Goal: Task Accomplishment & Management: Manage account settings

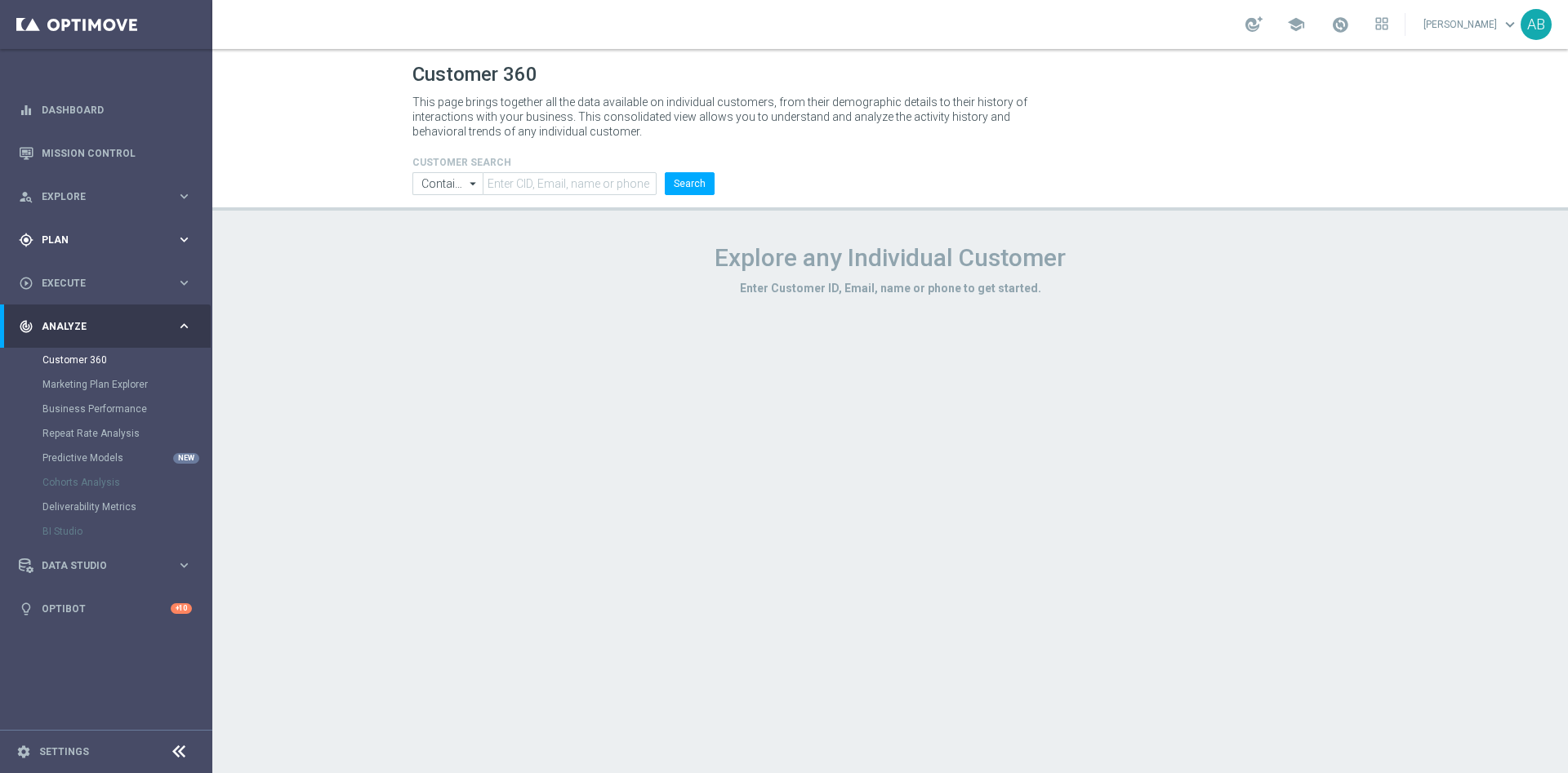
click at [87, 241] on span "Plan" at bounding box center [109, 240] width 135 height 10
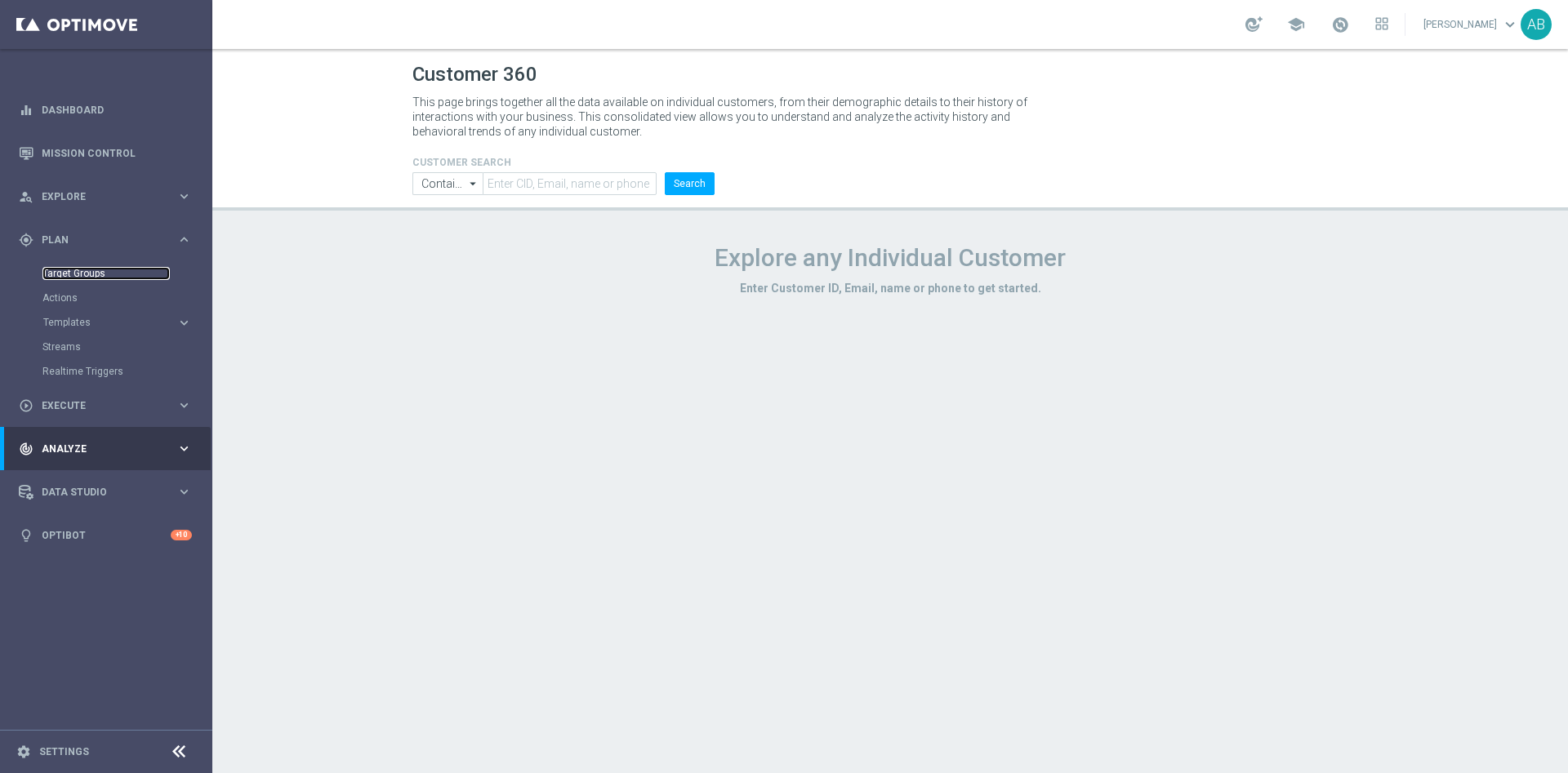
click at [91, 272] on link "Target Groups" at bounding box center [106, 273] width 127 height 13
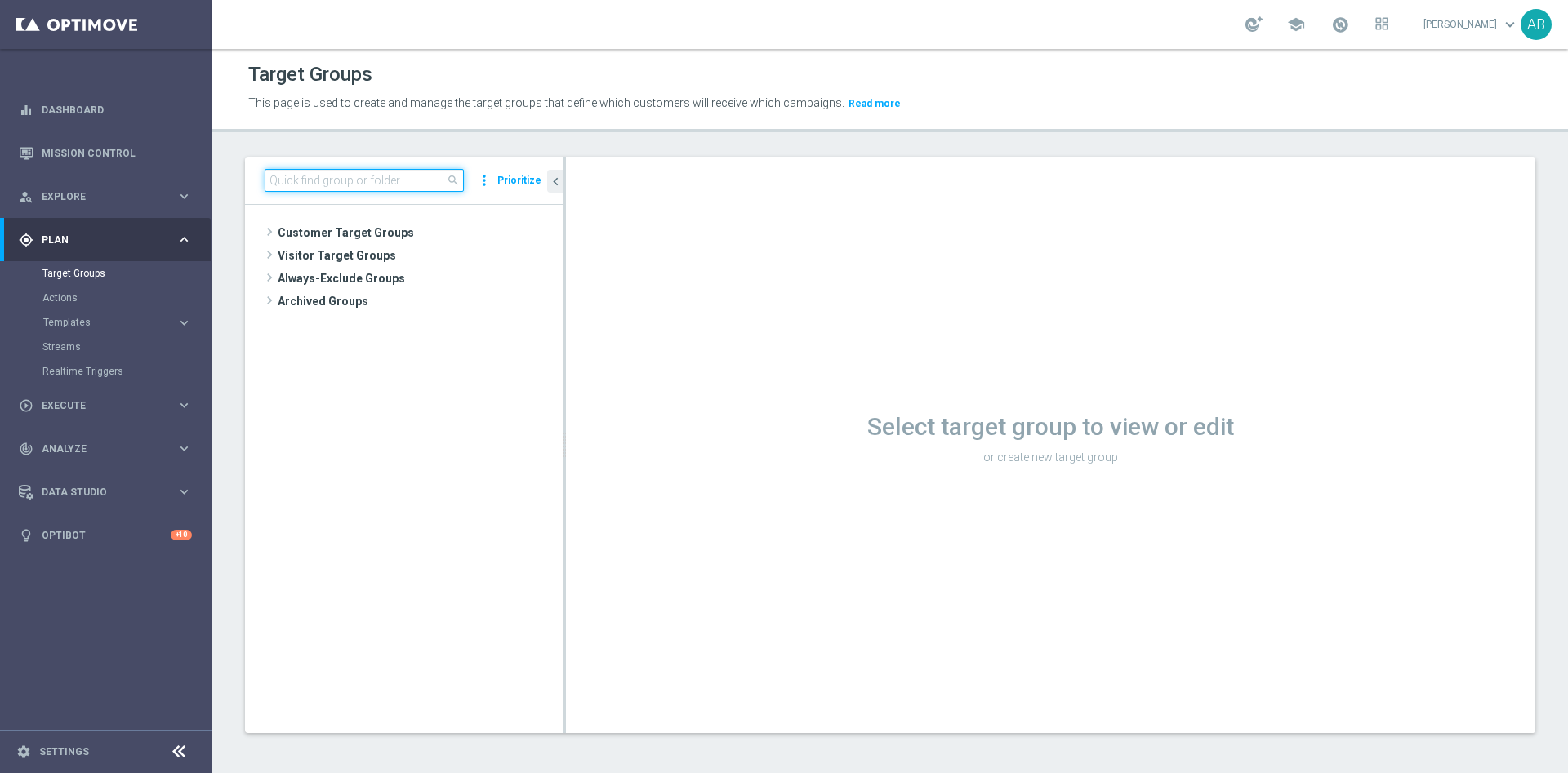
click at [338, 181] on input at bounding box center [365, 180] width 200 height 23
paste input "E_ALL_AUTO_PRODUCT_WO 0DEPO EXT_DAILY"
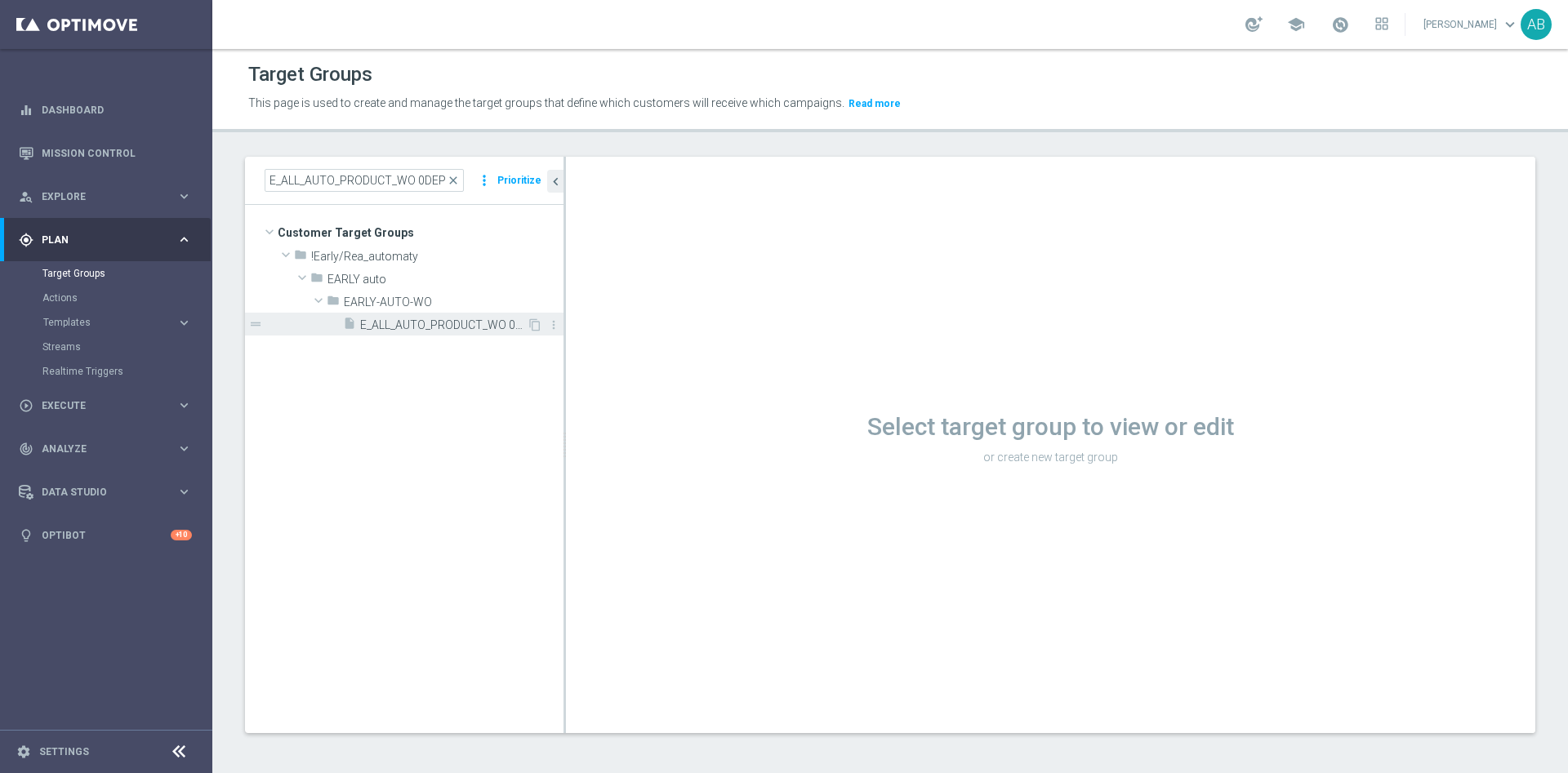
click at [438, 335] on div "insert_drive_file E_ALL_AUTO_PRODUCT_WO 0DEPO EXT_DAILY" at bounding box center [435, 324] width 184 height 23
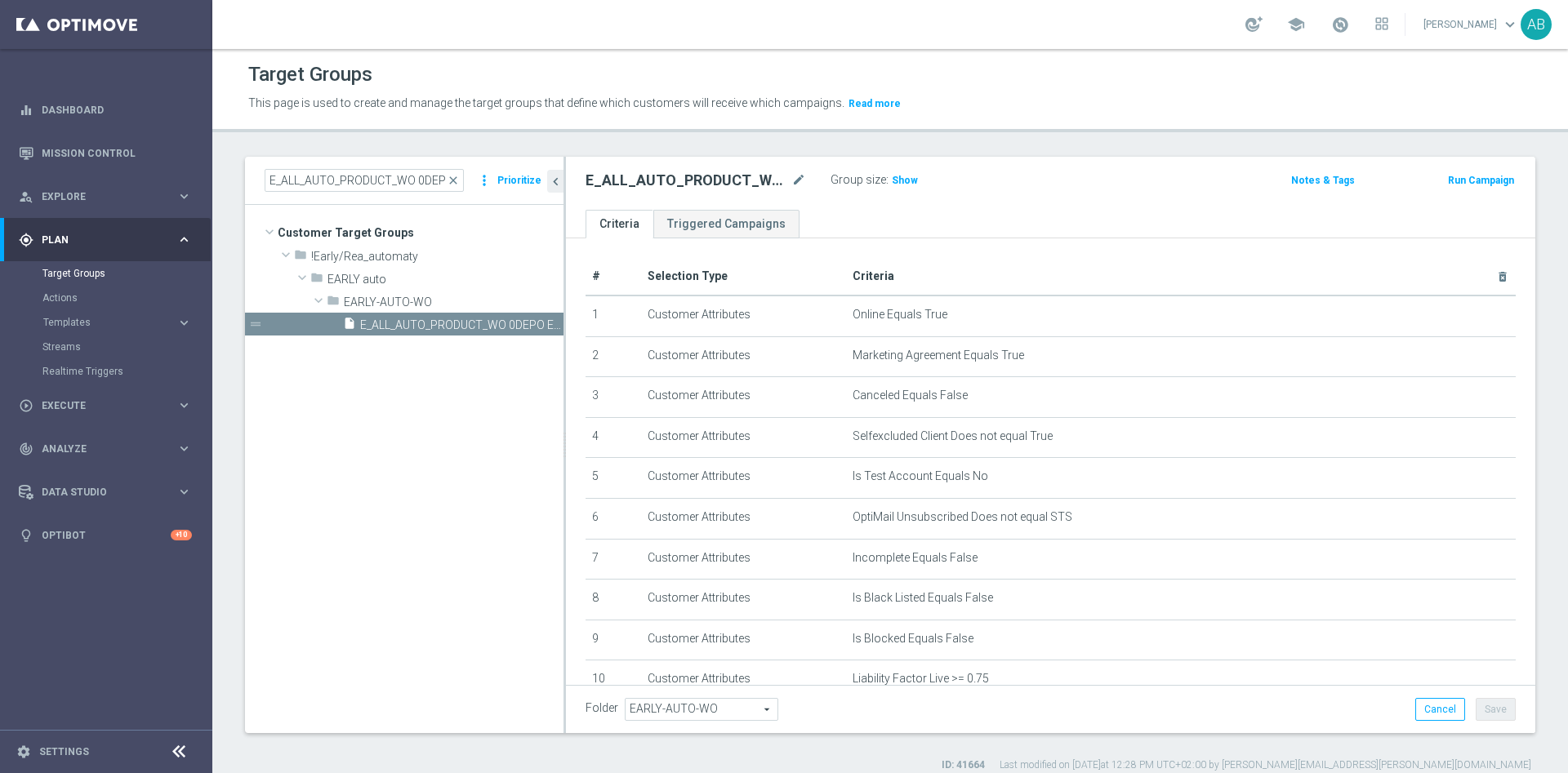
click at [887, 184] on div "Group size : Show" at bounding box center [912, 179] width 163 height 20
click at [901, 183] on span "Show" at bounding box center [905, 181] width 26 height 12
click at [440, 184] on input "E_ALL_AUTO_PRODUCT_WO 0DEPO EXT_DAILY" at bounding box center [365, 180] width 200 height 23
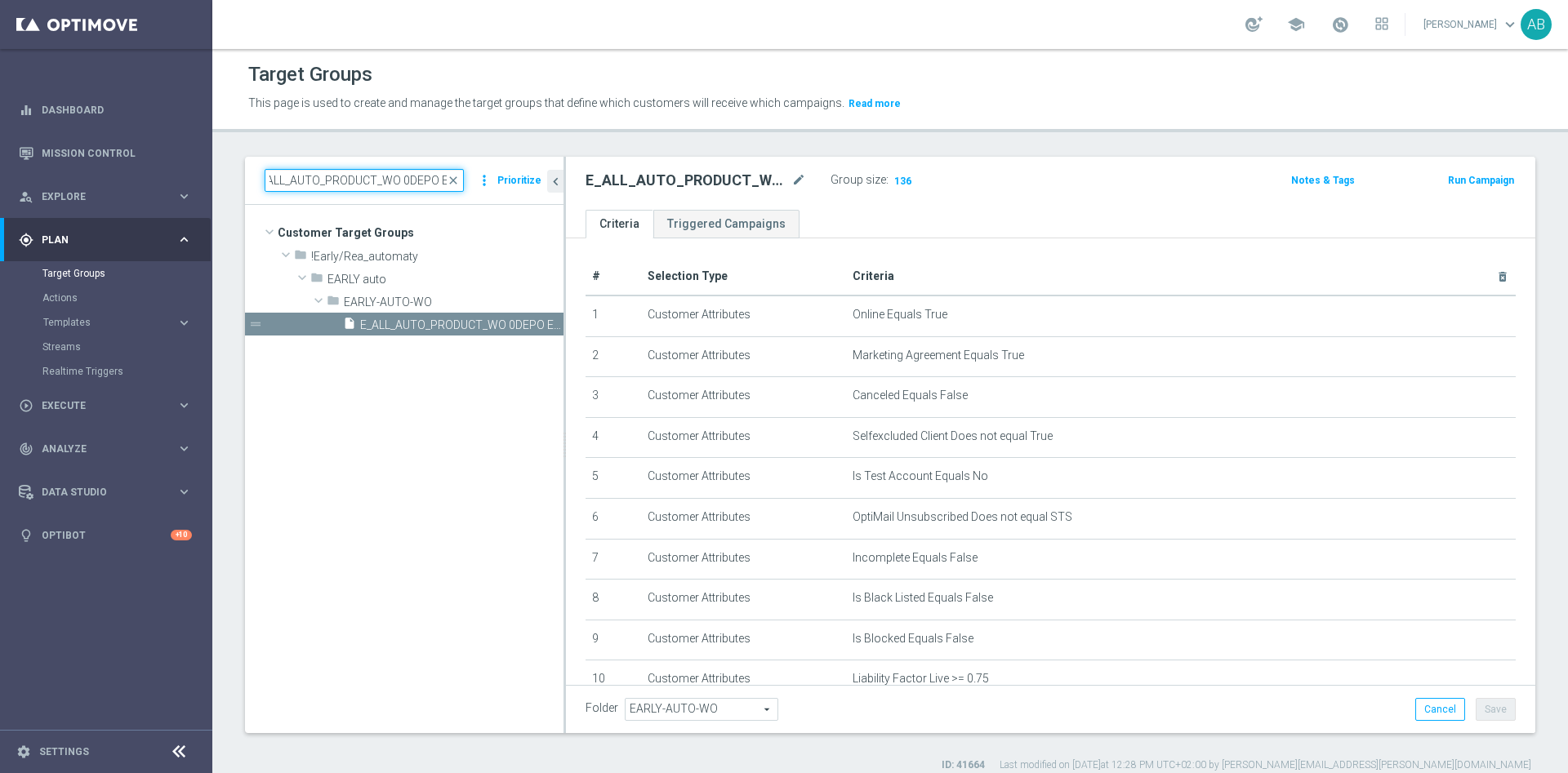
click at [440, 184] on input "E_ALL_AUTO_PRODUCT_WO 0DEPO EXT_DAILY" at bounding box center [365, 180] width 200 height 23
paste input "1"
type input "E_ALL_AUTO_PRODUCT_WO 1DEPO EXT_DAILY"
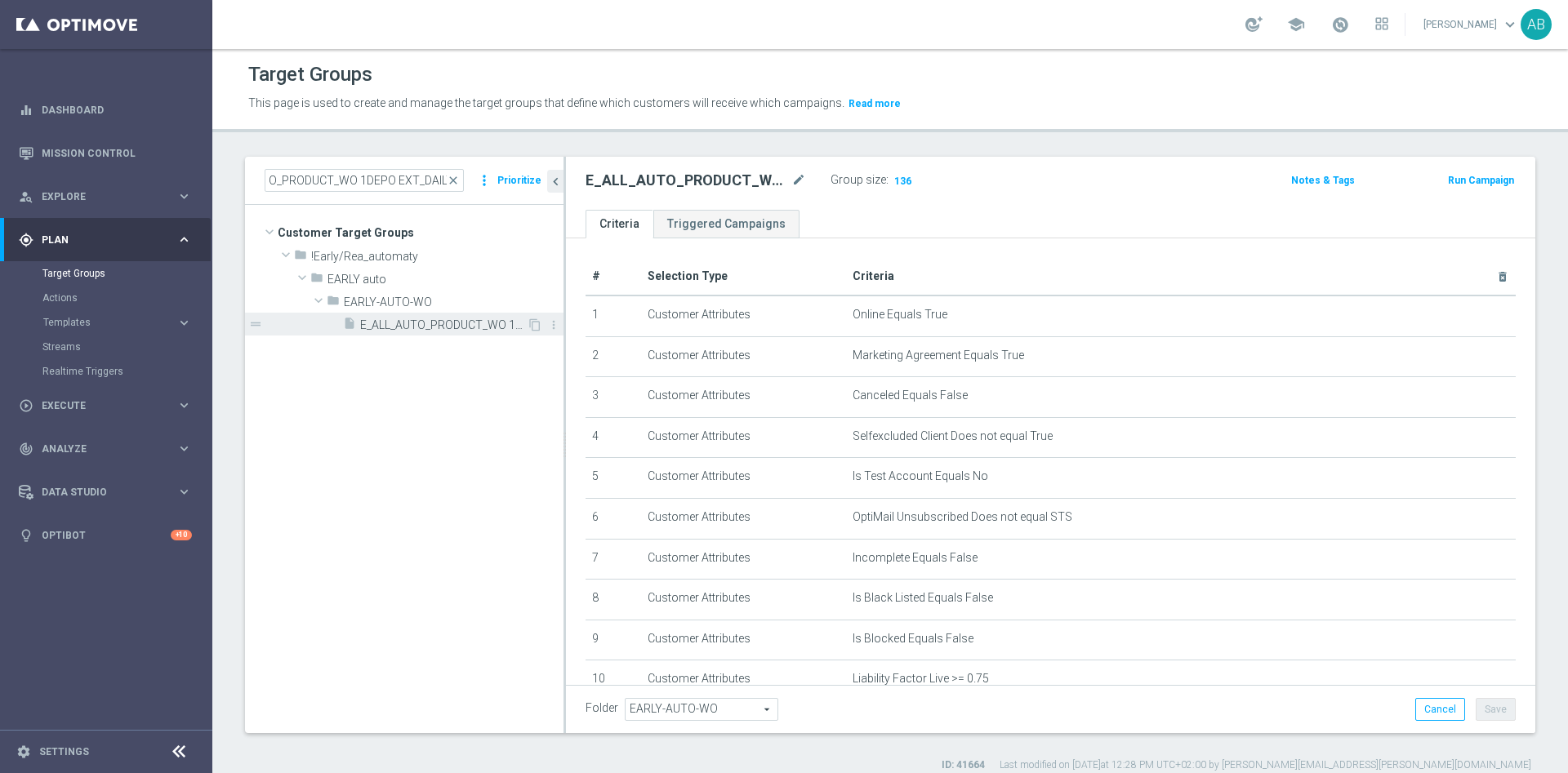
click at [444, 327] on span "E_ALL_AUTO_PRODUCT_WO 1DEPO EXT_DAILY" at bounding box center [444, 325] width 167 height 14
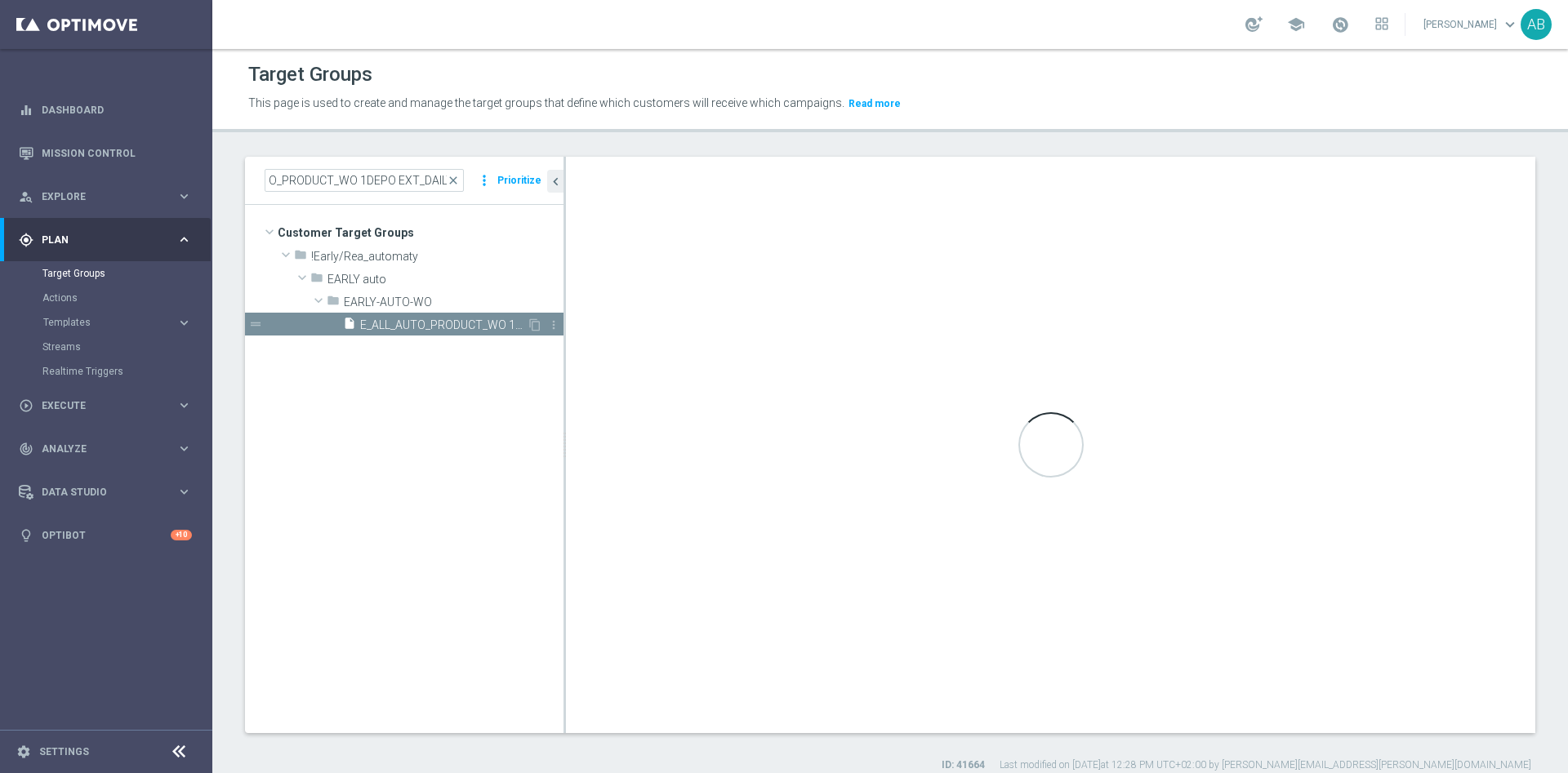
scroll to position [0, 0]
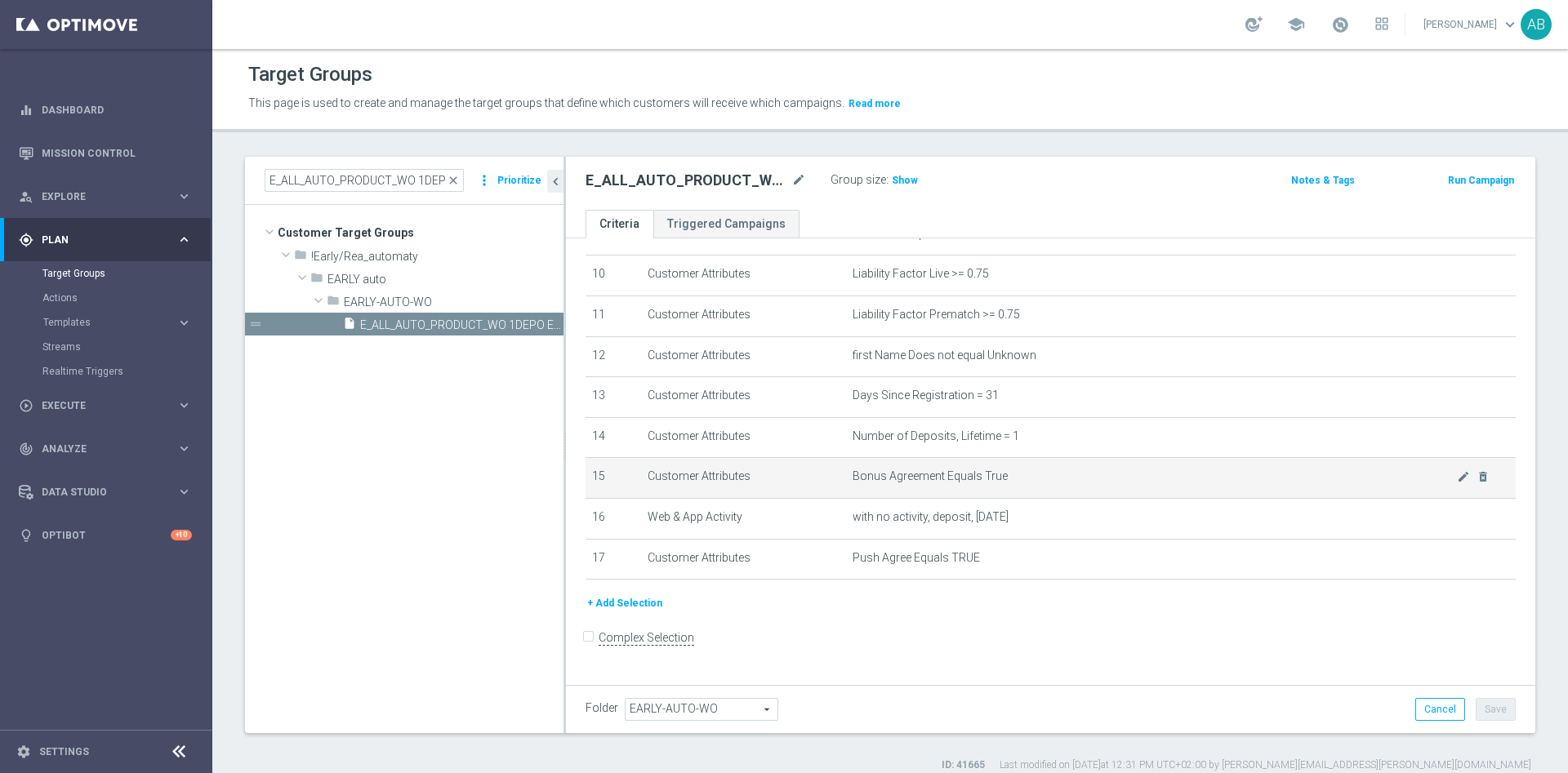
scroll to position [15, 0]
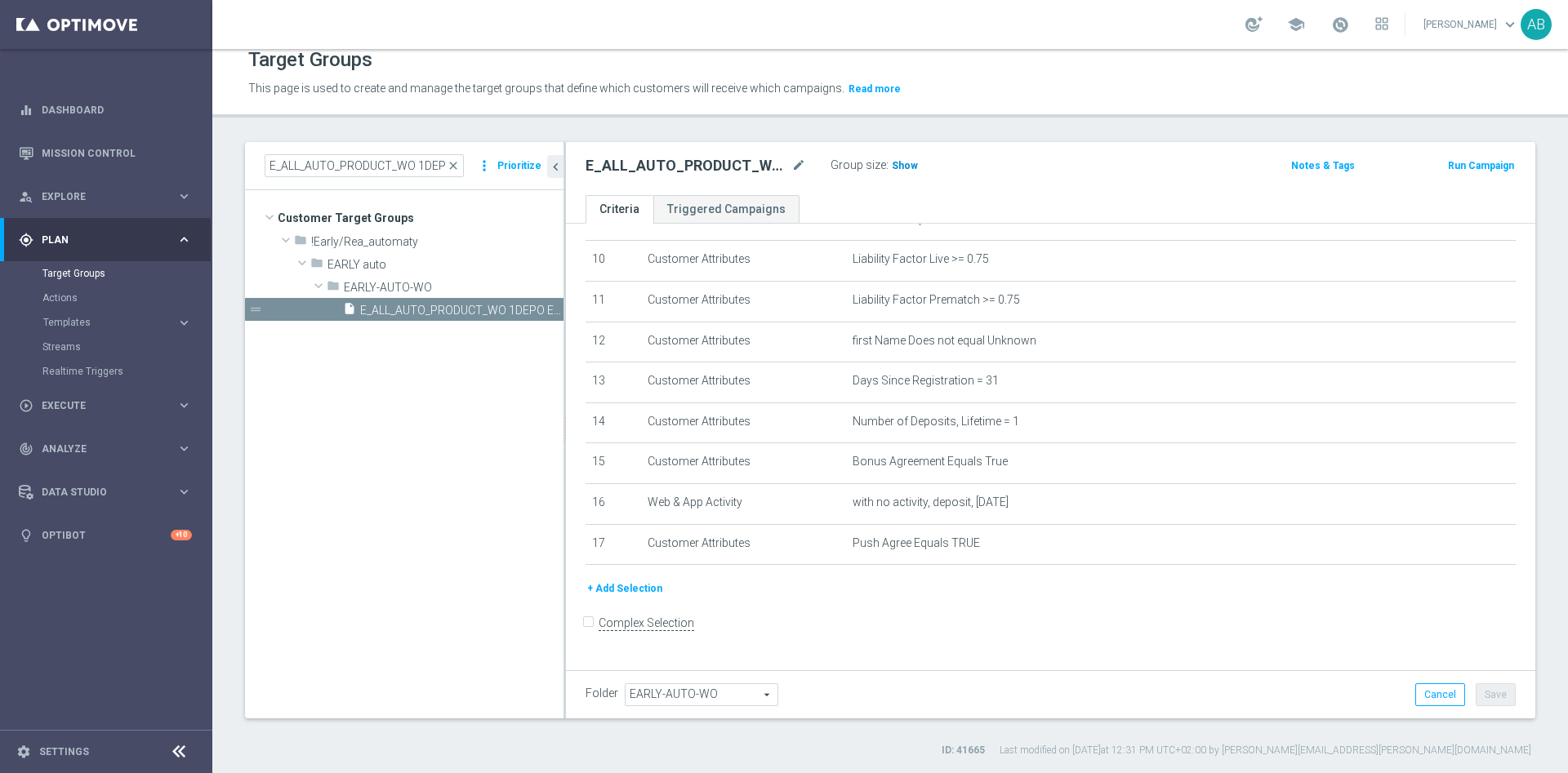
click at [896, 163] on span "Show" at bounding box center [905, 165] width 26 height 12
click at [645, 598] on button "+ Add Selection" at bounding box center [624, 589] width 78 height 18
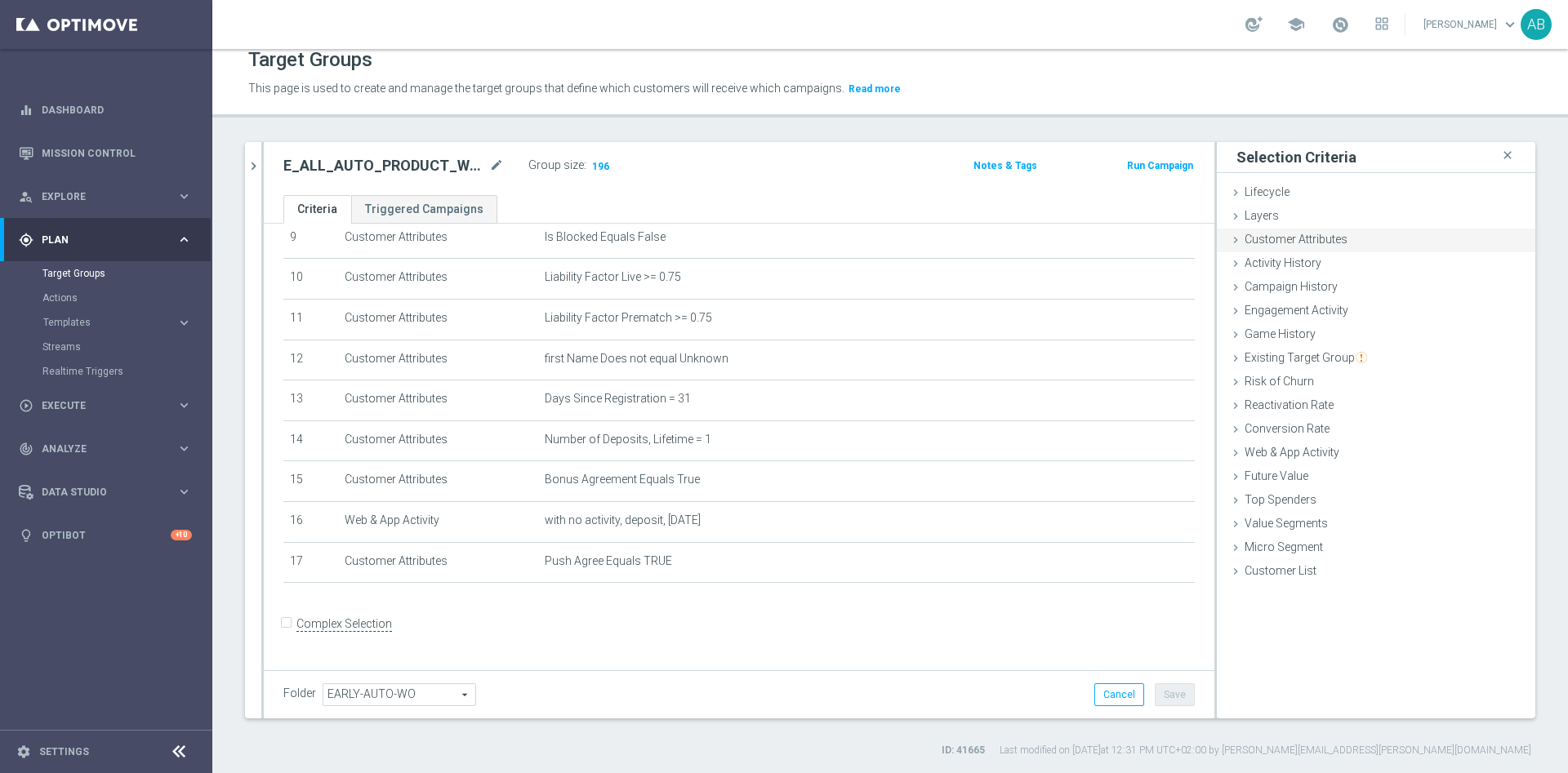
click at [1381, 230] on div "Customer Attributes done" at bounding box center [1376, 240] width 318 height 24
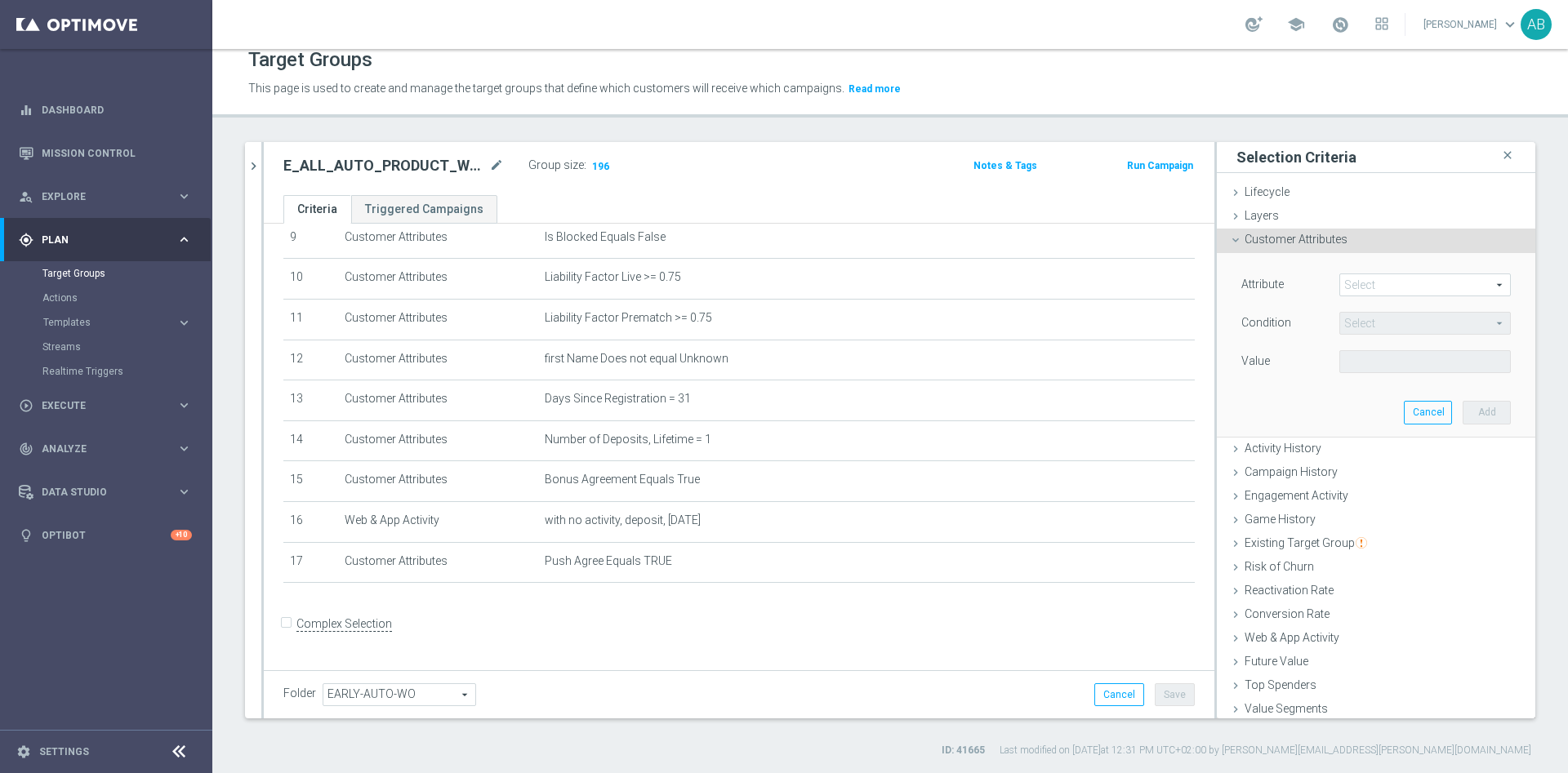
click at [1365, 279] on span at bounding box center [1425, 284] width 170 height 21
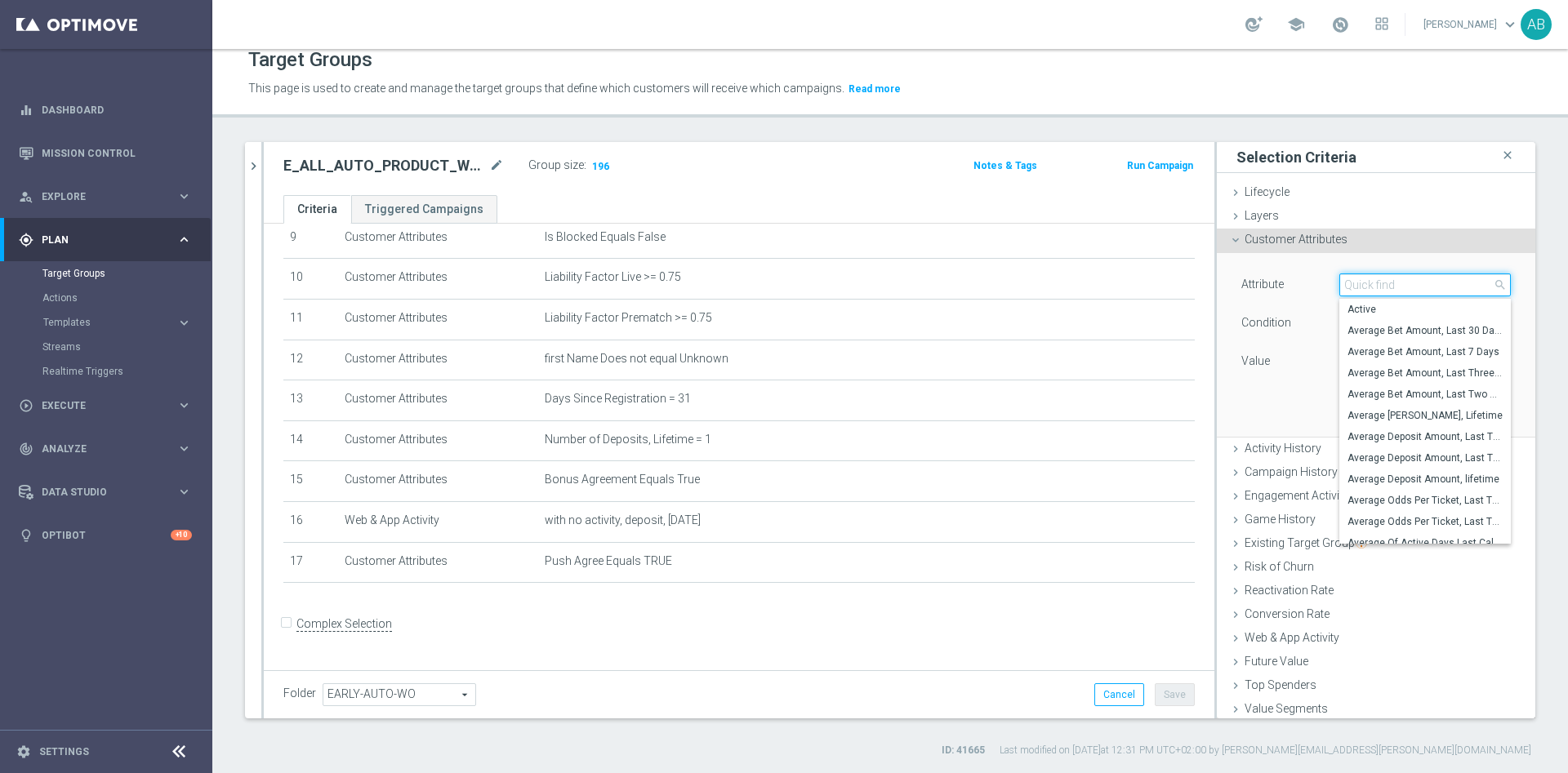
click at [1360, 282] on input "search" at bounding box center [1425, 285] width 172 height 23
type input "days since first"
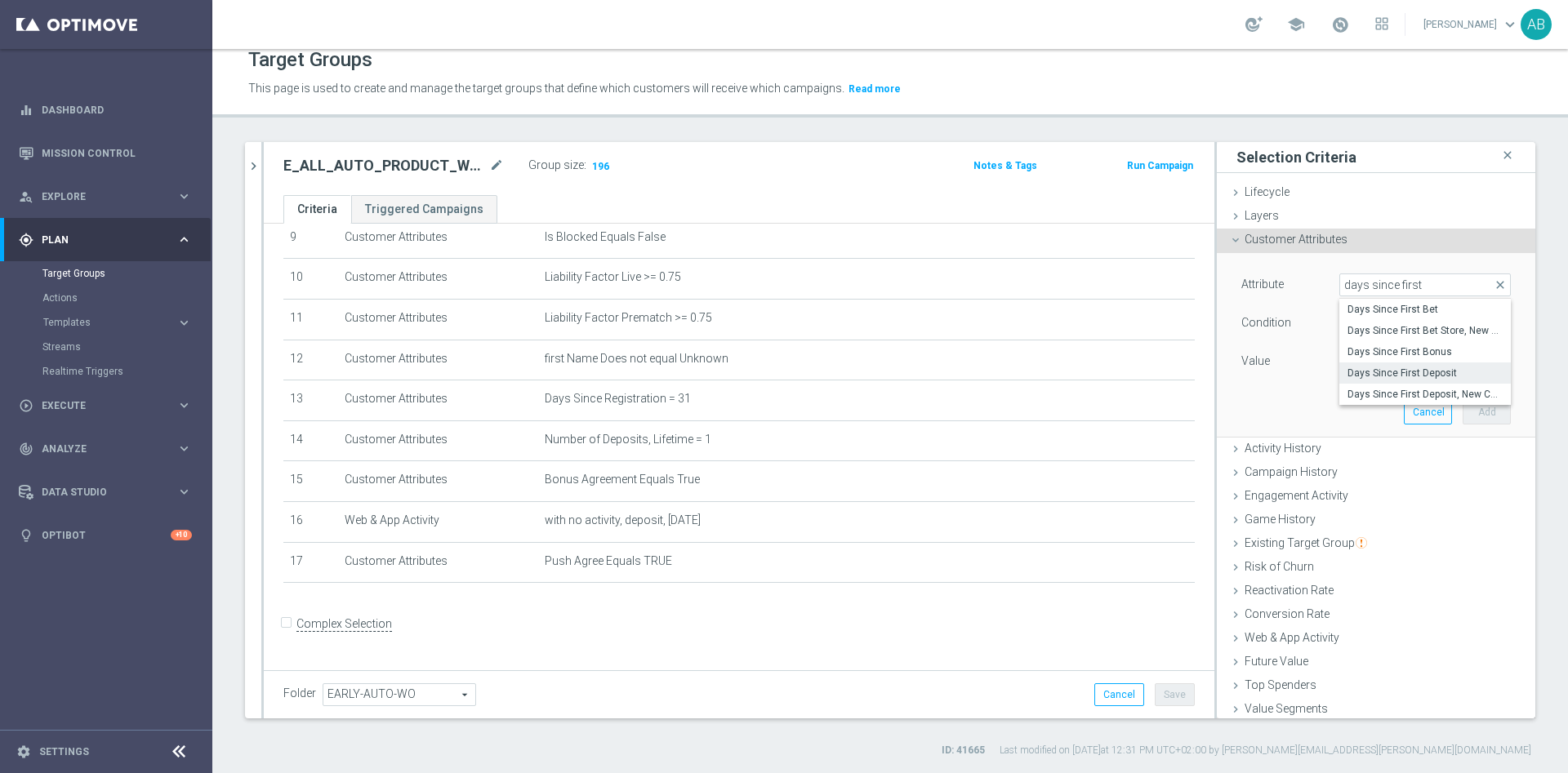
click at [1385, 381] on label "Days Since First Deposit" at bounding box center [1425, 373] width 172 height 21
type input "Days Since First Deposit"
click at [1362, 316] on span "=" at bounding box center [1425, 323] width 170 height 21
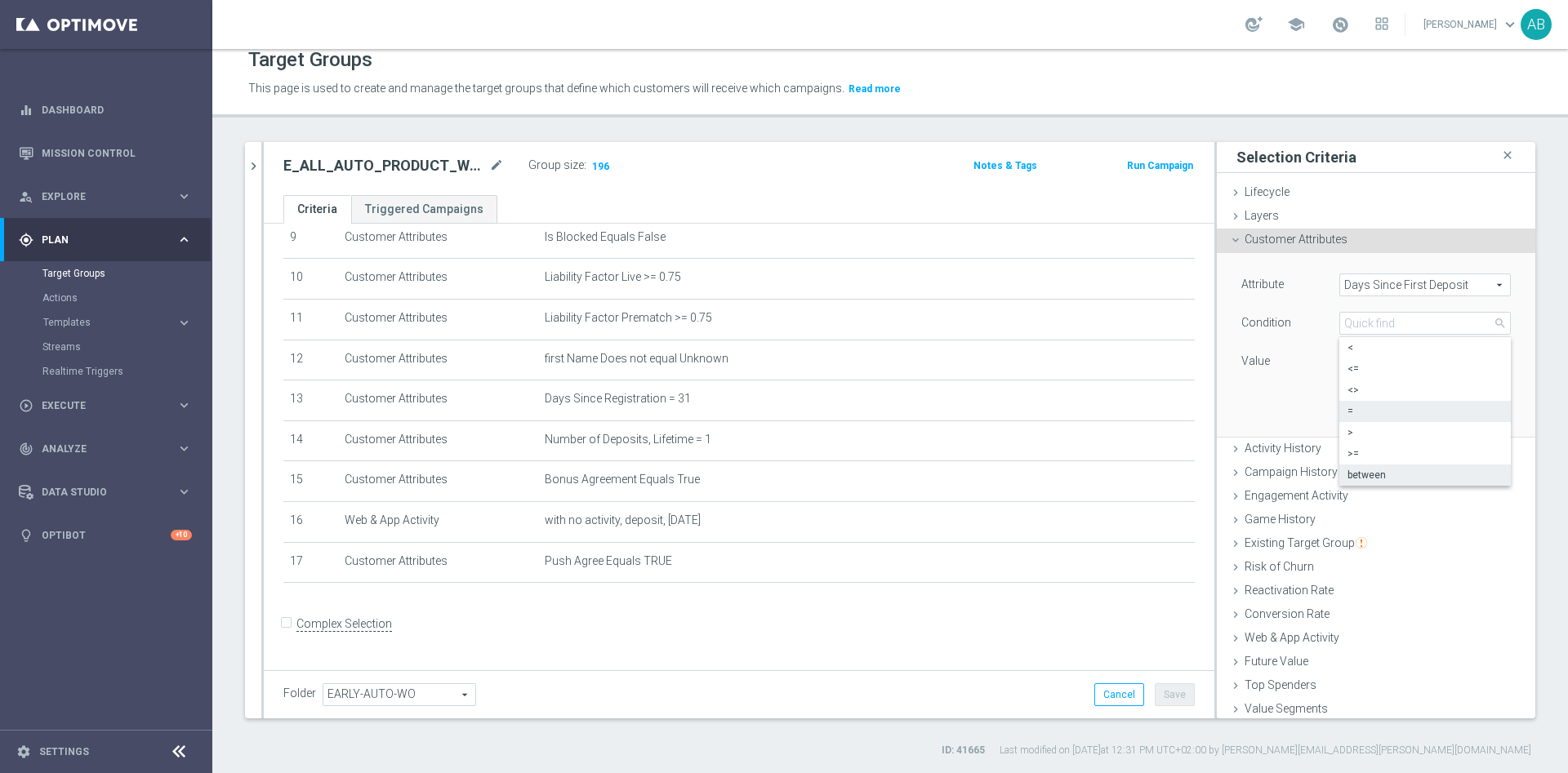
click at [1360, 467] on label "between" at bounding box center [1425, 475] width 172 height 21
type input "between"
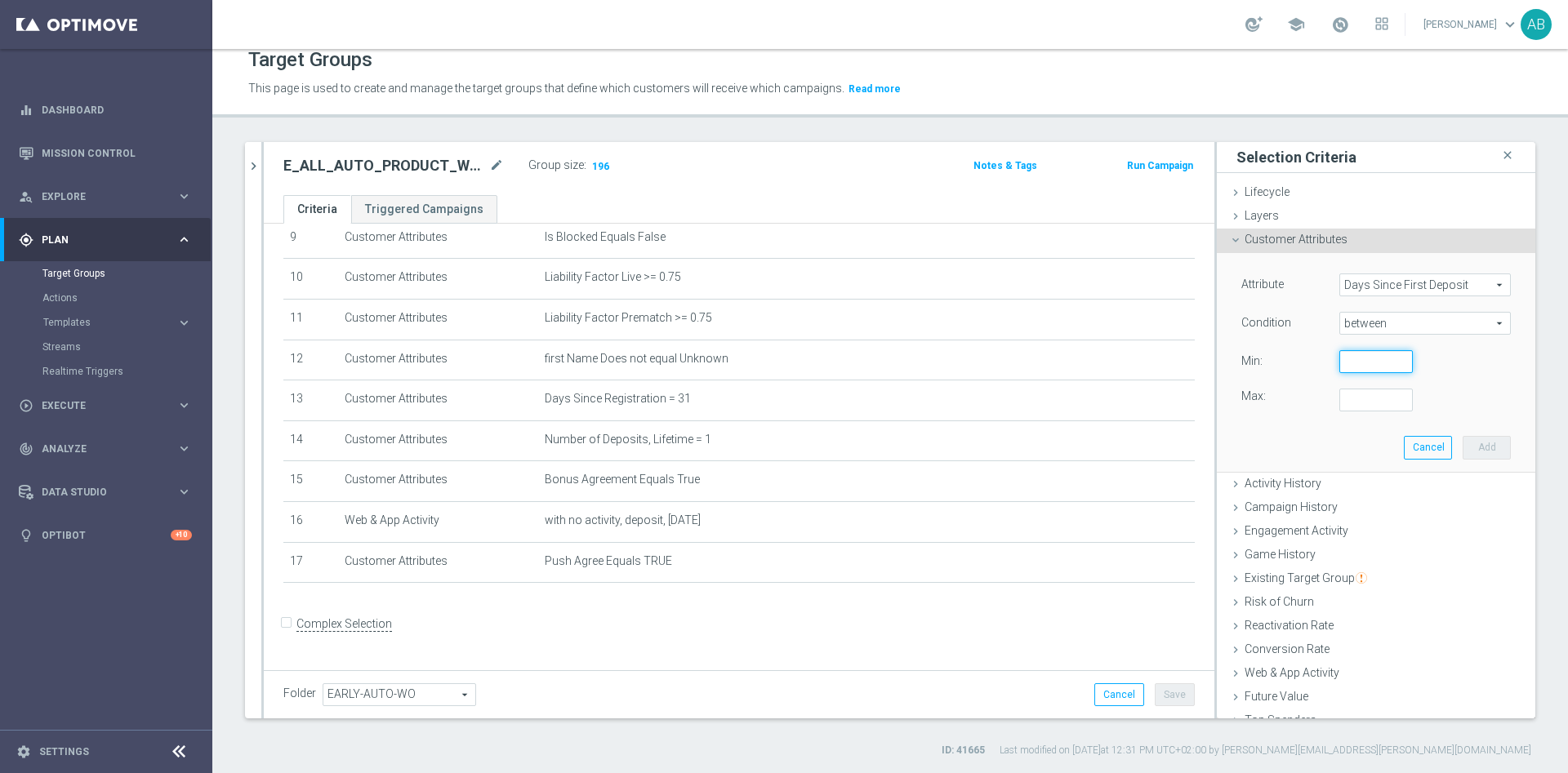
click at [1340, 360] on input "number" at bounding box center [1376, 361] width 74 height 23
type input "1"
click at [1339, 387] on div "Attribute Days Since First Deposit Days Since First Deposit arrow_drop_down sea…" at bounding box center [1376, 343] width 270 height 138
type input "30"
click at [1468, 439] on button "Add" at bounding box center [1486, 447] width 48 height 23
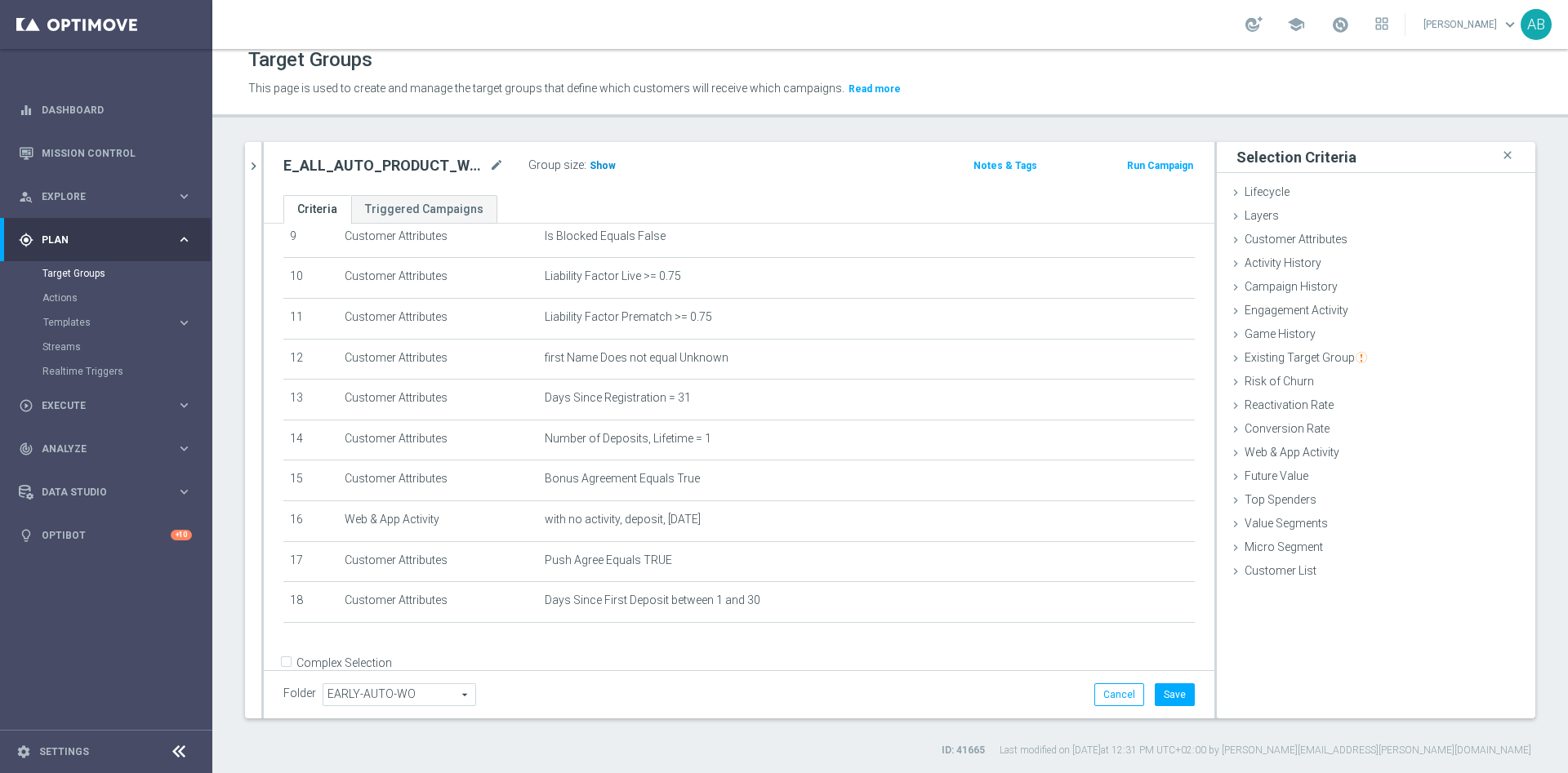
click at [605, 171] on span "Show" at bounding box center [603, 165] width 26 height 12
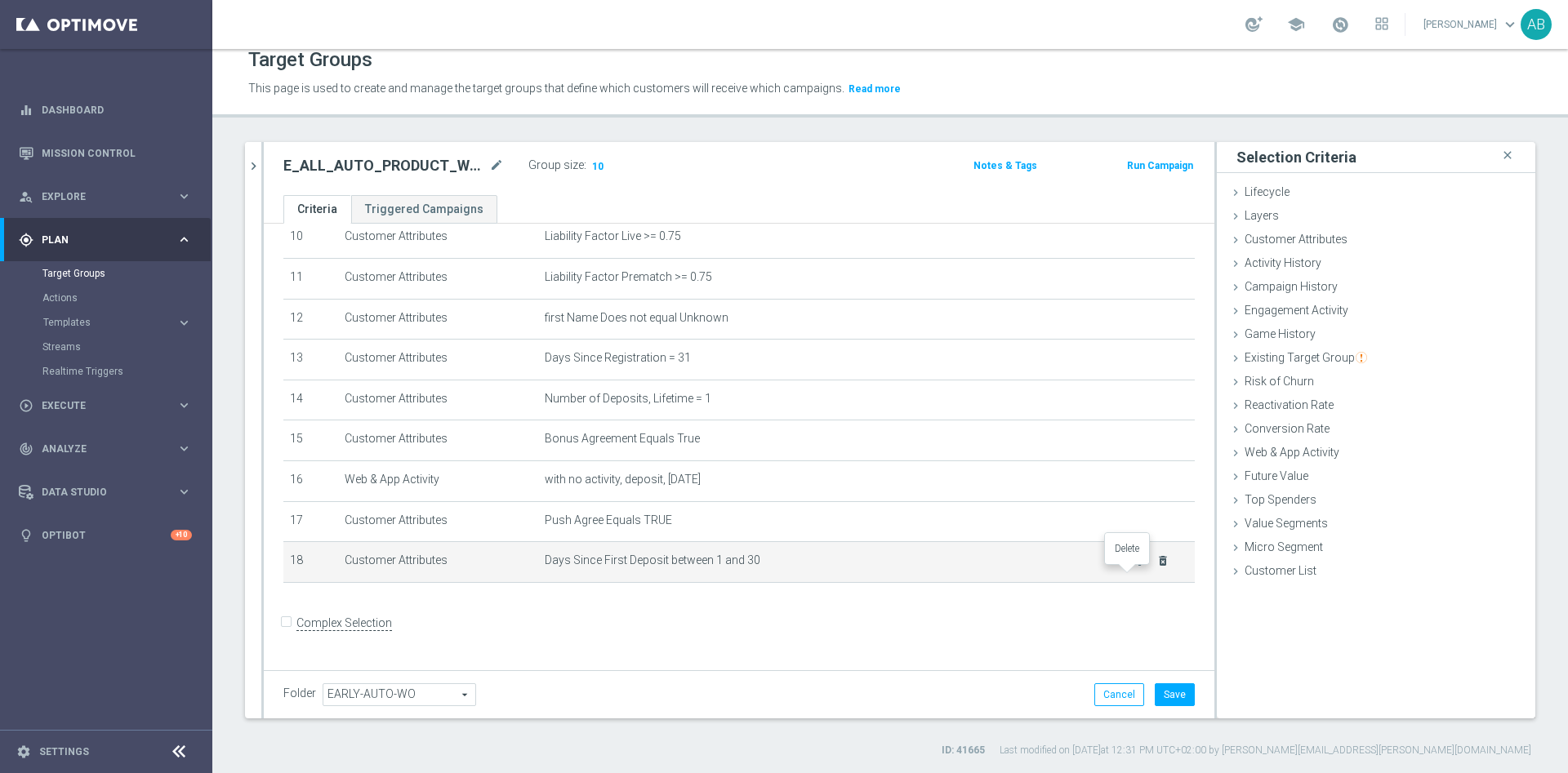
click at [1156, 568] on icon "delete_forever" at bounding box center [1162, 561] width 13 height 13
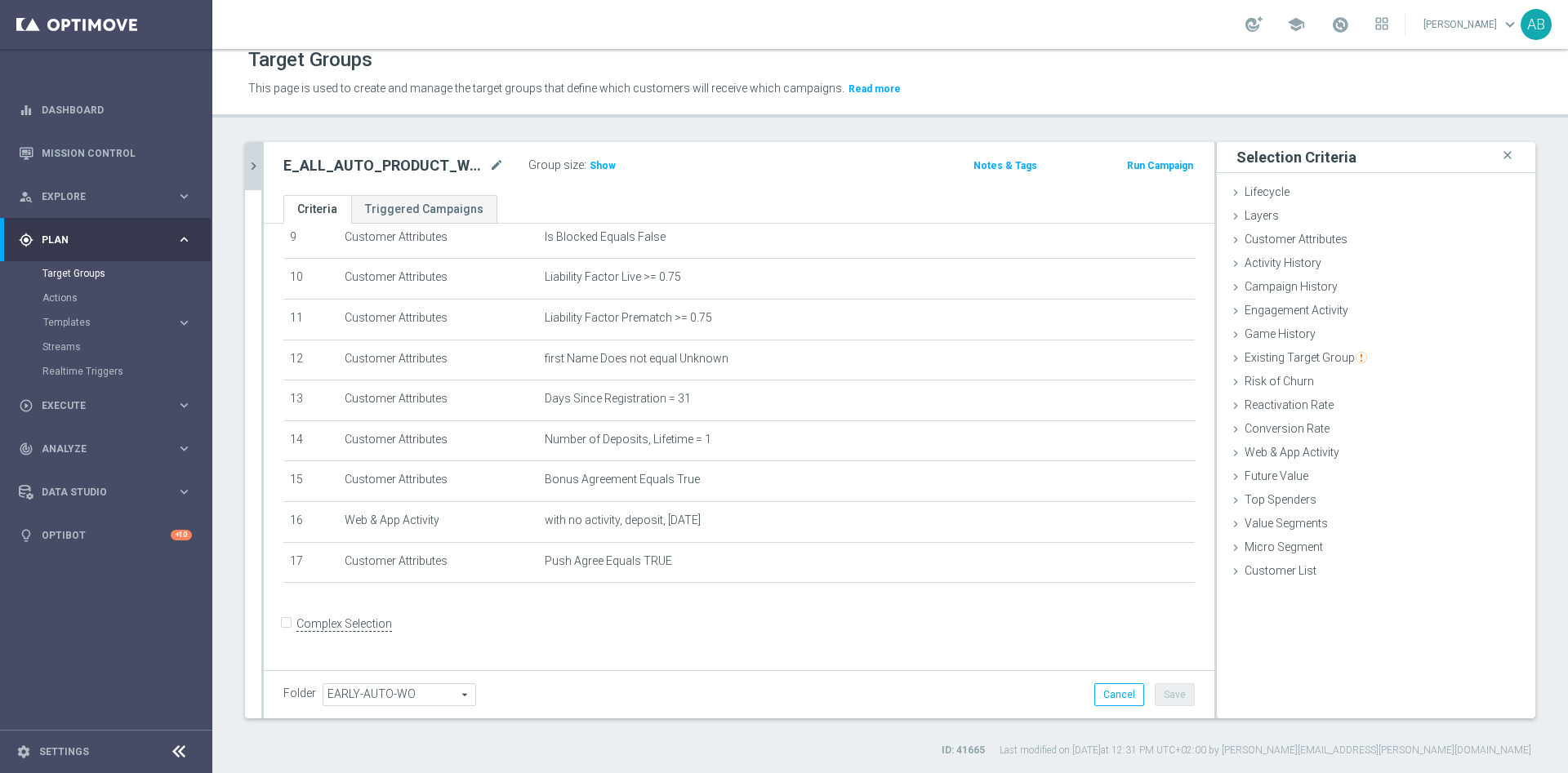
click at [257, 176] on button "chevron_right" at bounding box center [253, 166] width 16 height 48
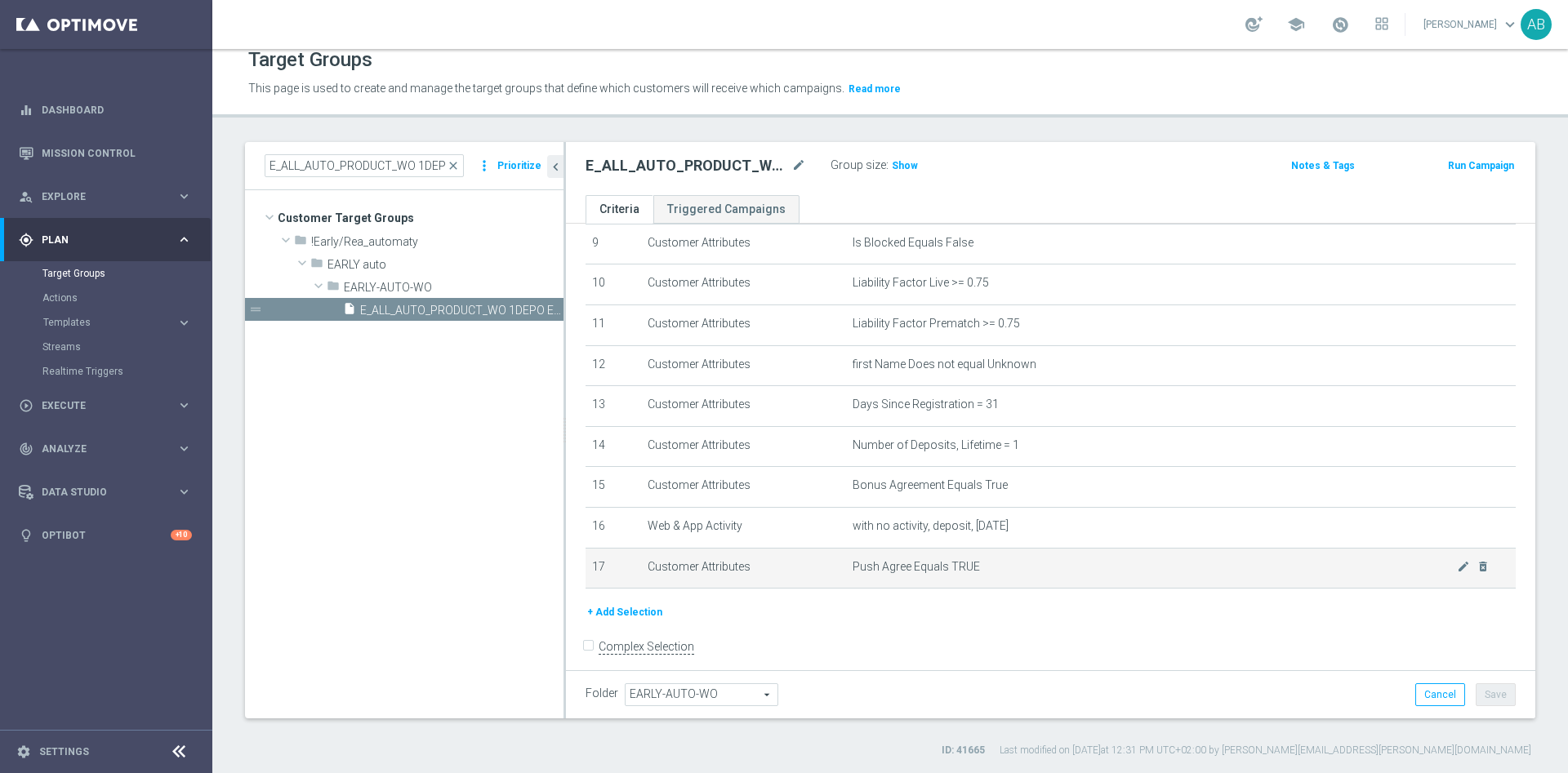
scroll to position [405, 0]
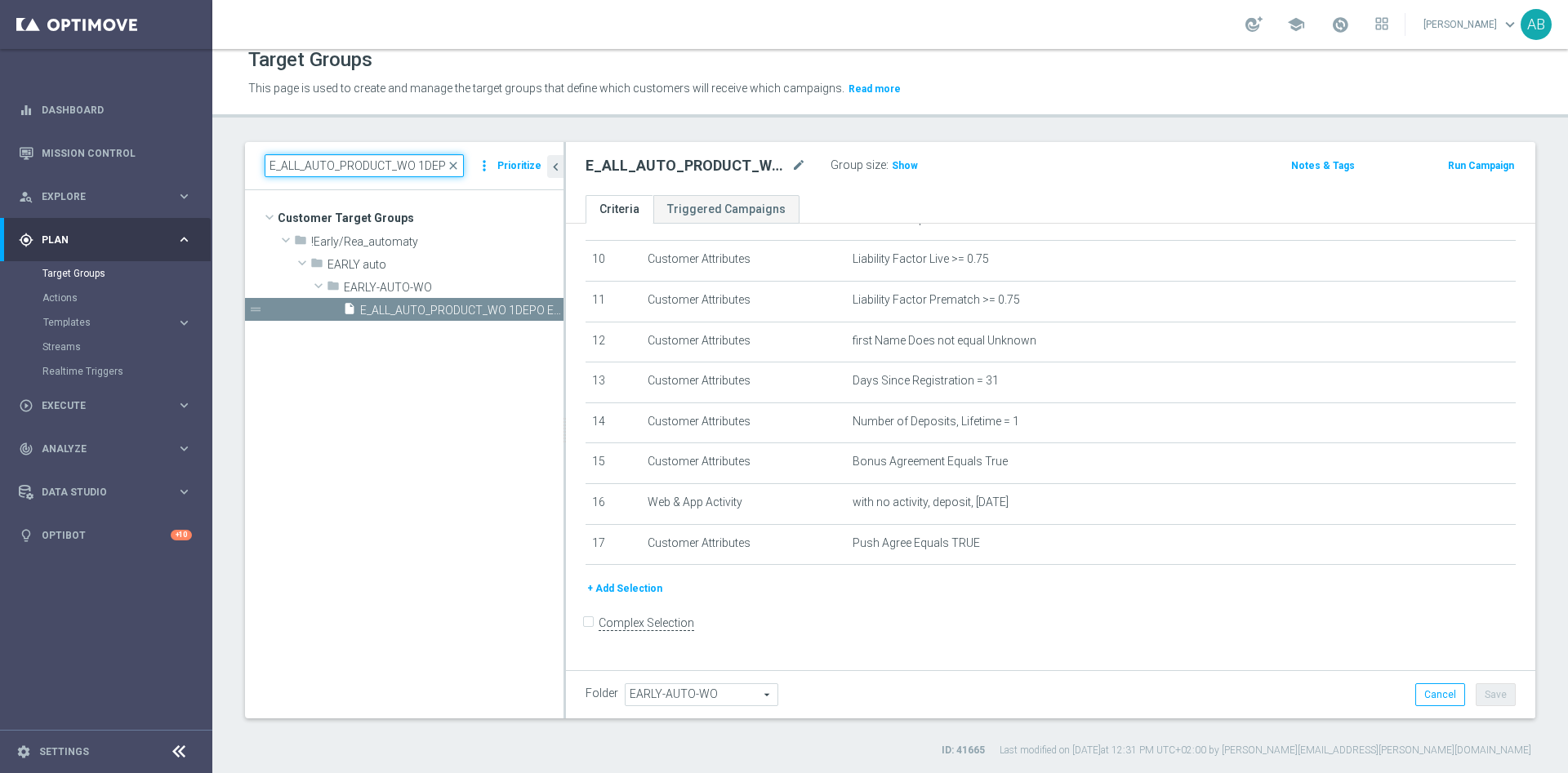
click at [308, 161] on input "E_ALL_AUTO_PRODUCT_WO 1DEPO EXT_DAILY" at bounding box center [365, 165] width 200 height 23
paste input "0"
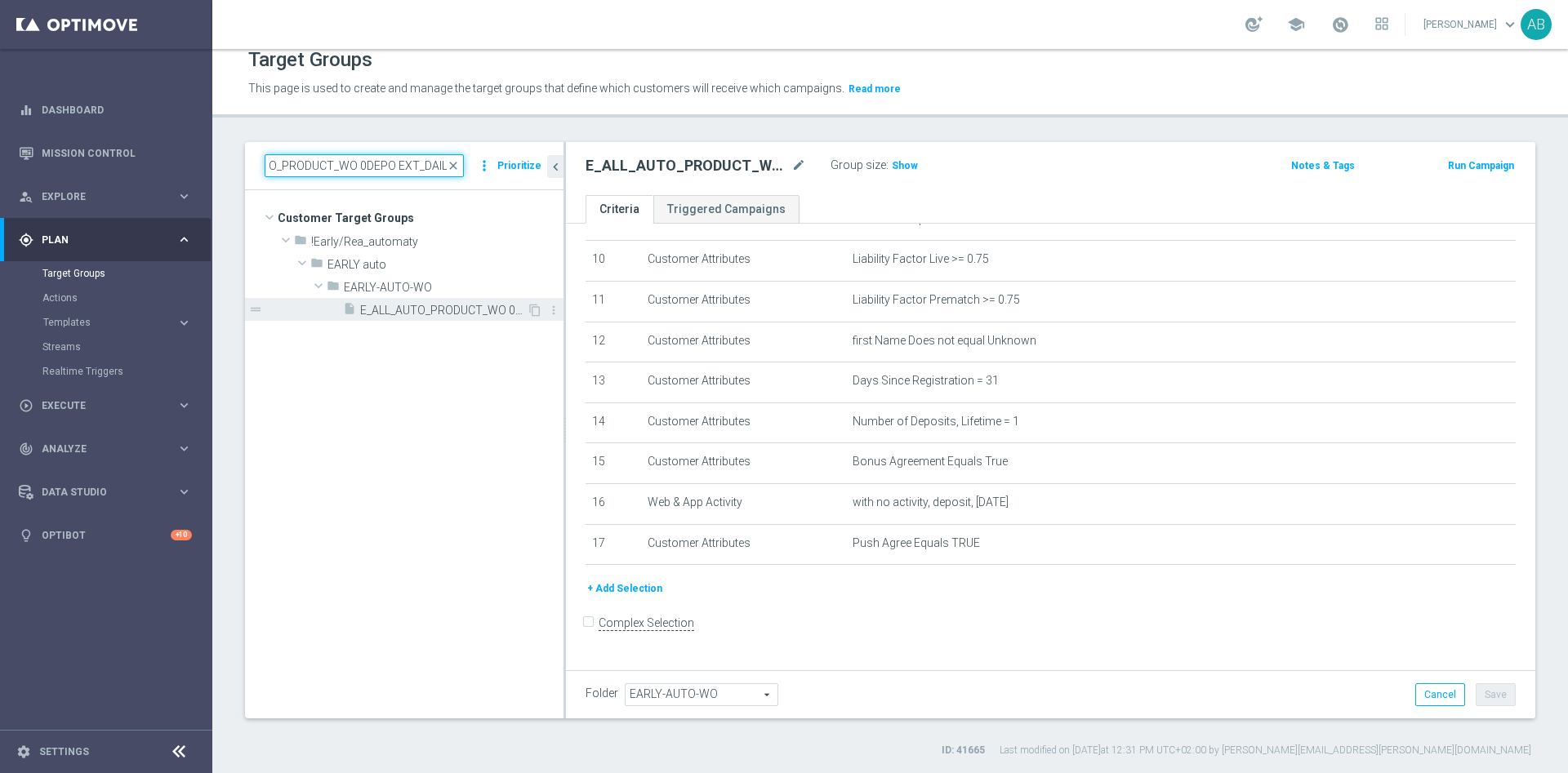
type input "E_ALL_AUTO_PRODUCT_WO 0DEPO EXT_DAILY"
click at [418, 305] on span "E_ALL_AUTO_PRODUCT_WO 0DEPO EXT_DAILY" at bounding box center [444, 310] width 167 height 14
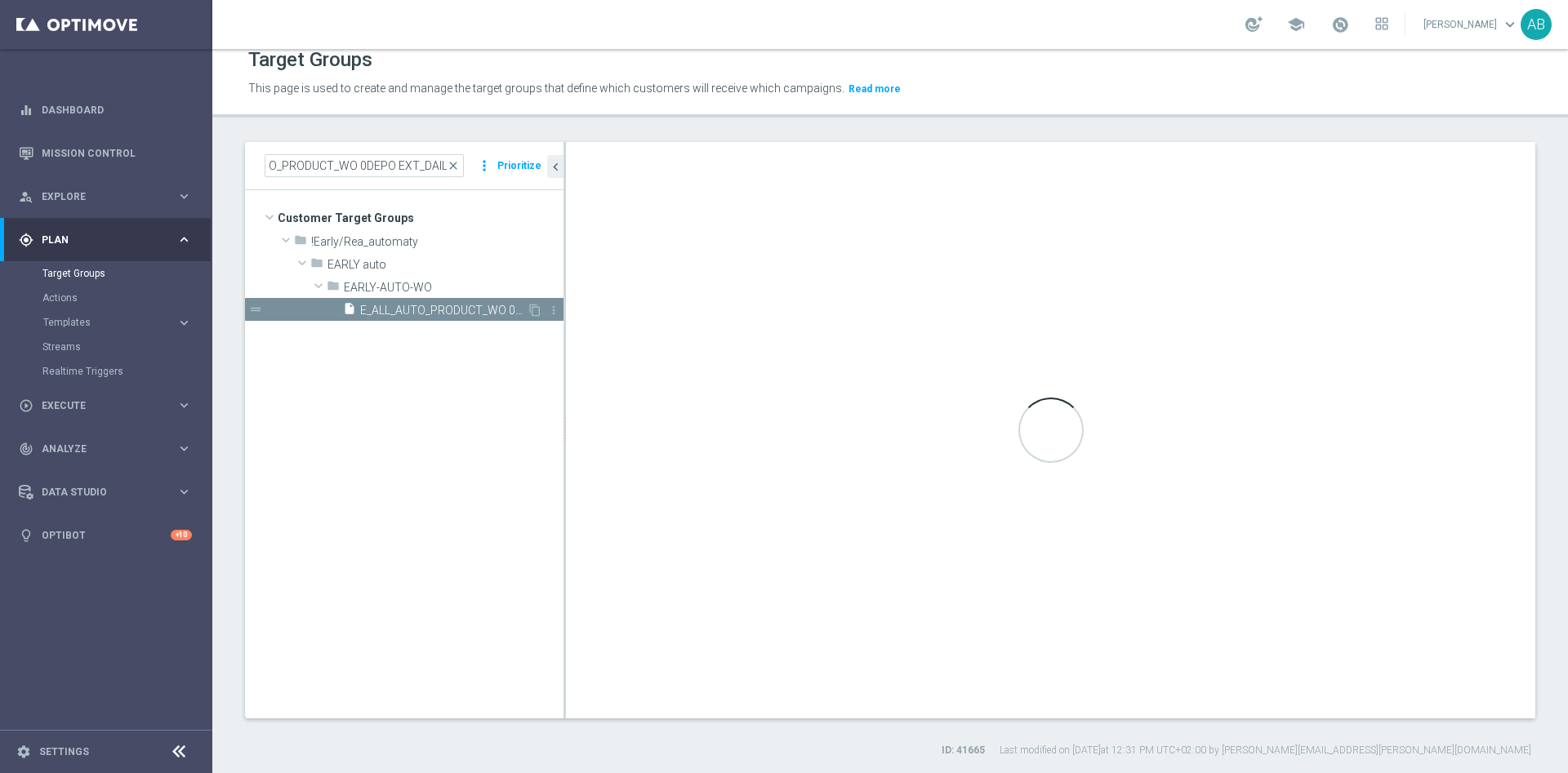
scroll to position [0, 0]
